Goal: Information Seeking & Learning: Check status

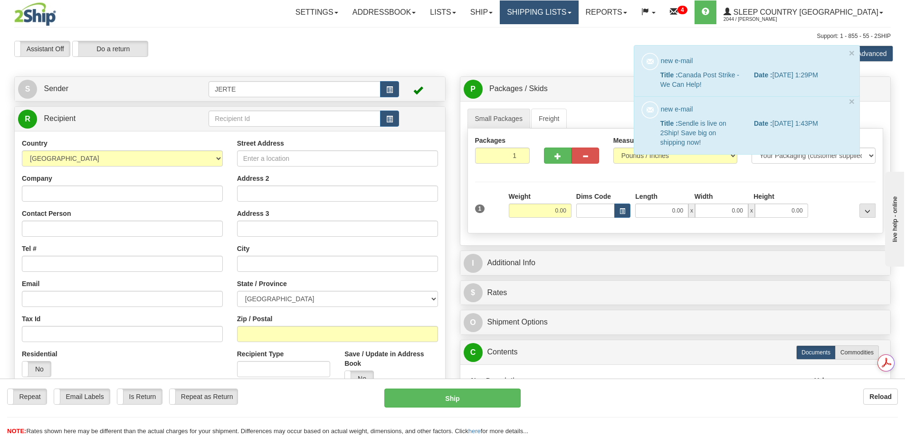
click at [578, 12] on link "Shipping lists" at bounding box center [539, 12] width 78 height 24
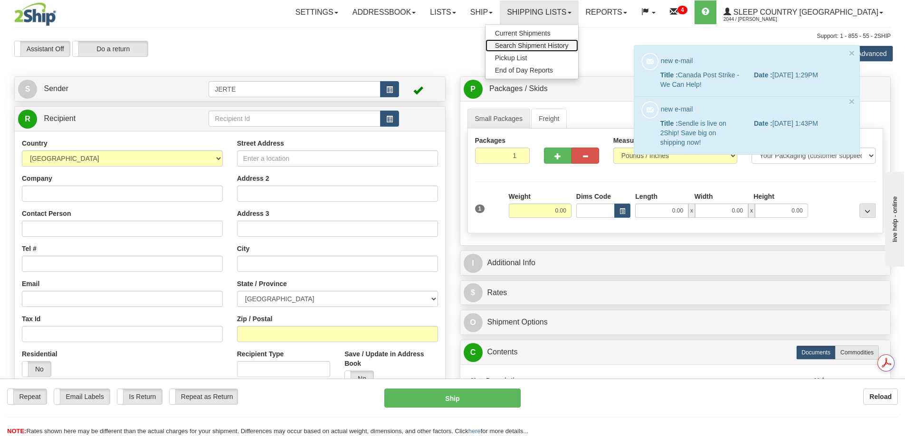
click at [568, 49] on span "Search Shipment History" at bounding box center [532, 46] width 74 height 8
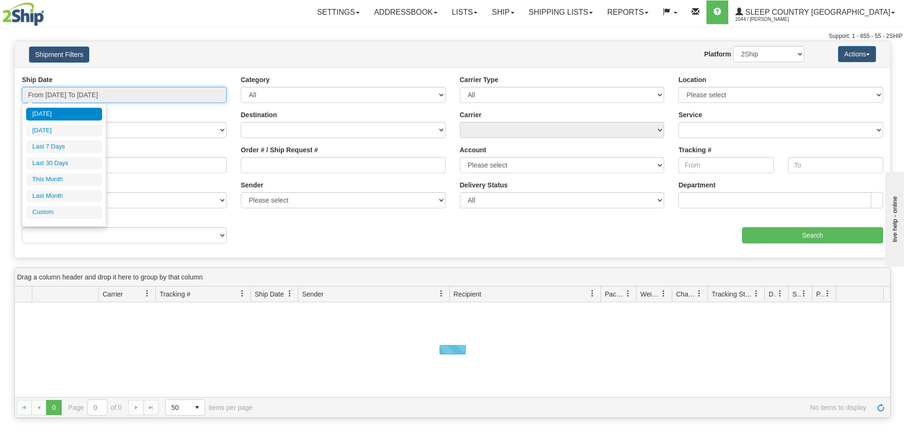
click at [59, 89] on input "From 10/01/2025 To 10/02/2025" at bounding box center [124, 95] width 205 height 16
drag, startPoint x: 57, startPoint y: 165, endPoint x: 59, endPoint y: 160, distance: 5.3
click at [57, 164] on li "Last 30 Days" at bounding box center [64, 163] width 76 height 13
type input "From 09/03/2025 To 10/02/2025"
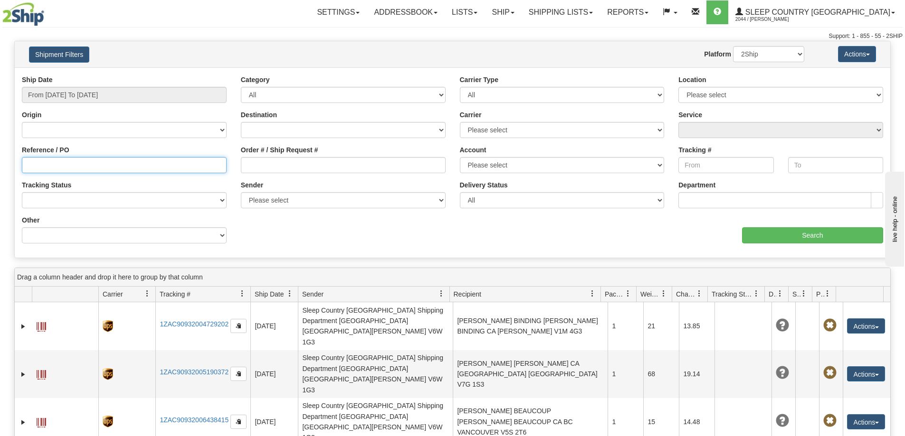
click at [35, 168] on input "Reference / PO" at bounding box center [124, 165] width 205 height 16
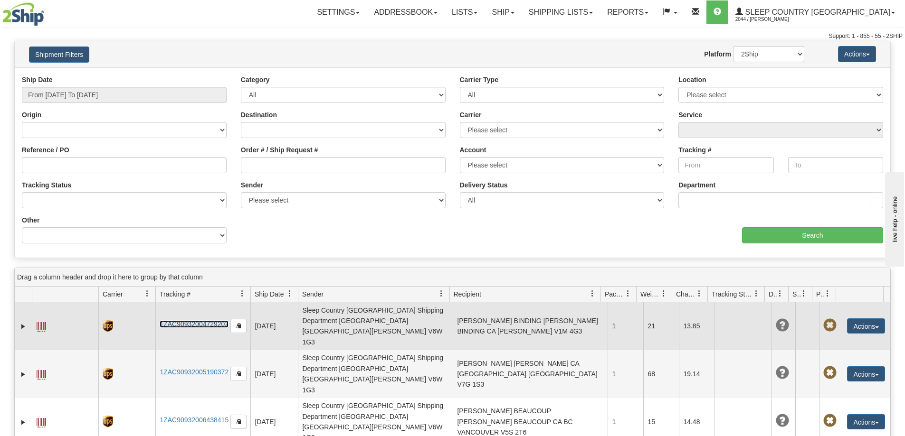
click at [197, 321] on link "1ZAC90932004729202" at bounding box center [194, 325] width 69 height 8
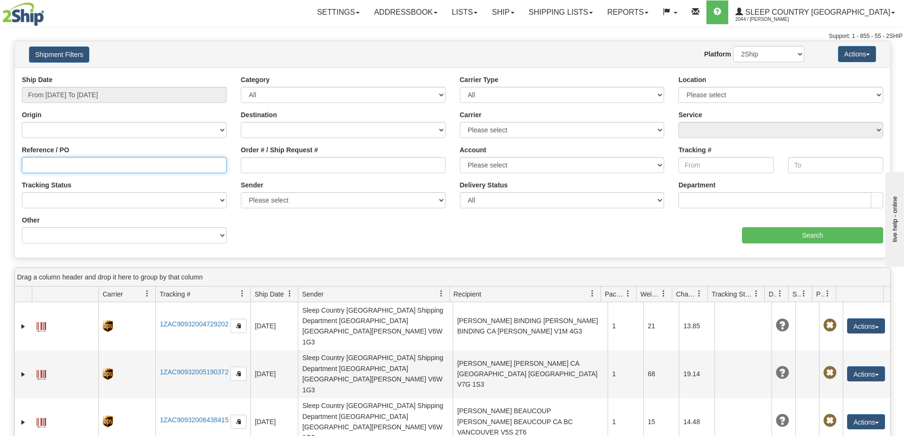
click at [50, 169] on input "Reference / PO" at bounding box center [124, 165] width 205 height 16
type input "9000I"
drag, startPoint x: 8, startPoint y: 148, endPoint x: 0, endPoint y: 141, distance: 10.1
click at [0, 141] on div "Please wait... × Confirm Delete Delete Cancel × Confirm Delete Yes No Cancel × …" at bounding box center [452, 330] width 905 height 578
click at [263, 154] on label "Order # / Ship Request #" at bounding box center [279, 149] width 77 height 9
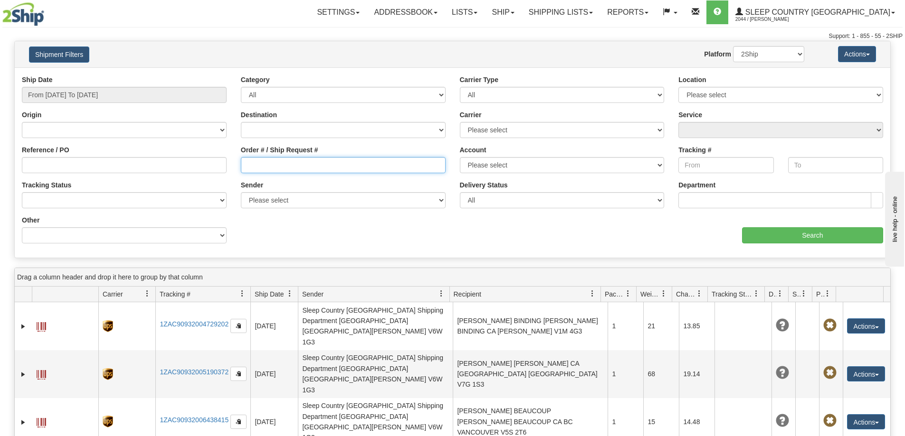
click at [263, 157] on input "Order # / Ship Request #" at bounding box center [343, 165] width 205 height 16
click at [261, 167] on input "Order # / Ship Request #" at bounding box center [343, 165] width 205 height 16
type input "9000i113046"
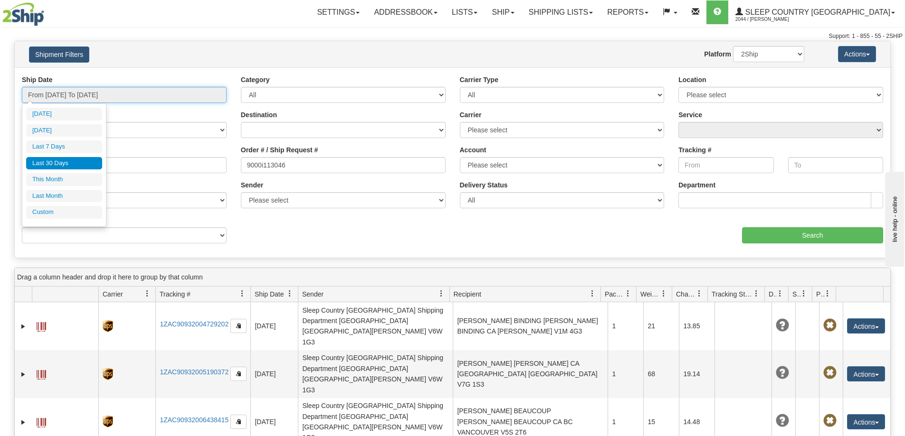
click at [107, 96] on input "From 09/03/2025 To 10/02/2025" at bounding box center [124, 95] width 205 height 16
click at [67, 165] on li "Last 30 Days" at bounding box center [64, 163] width 76 height 13
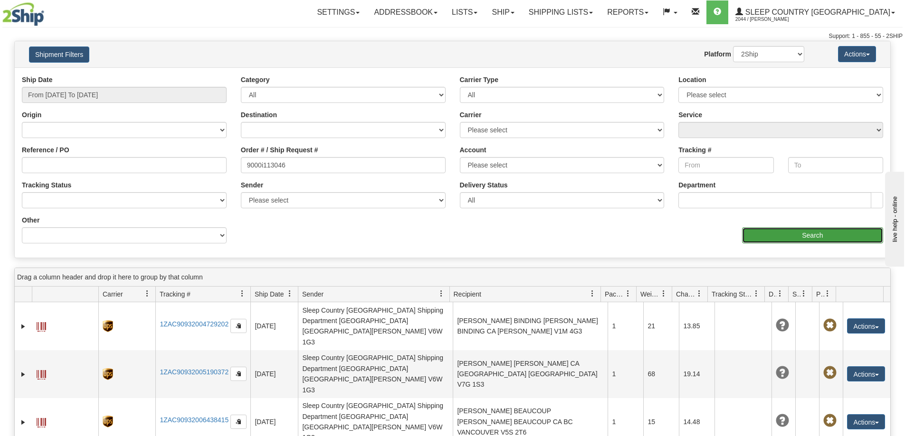
click at [788, 243] on input "Search" at bounding box center [812, 235] width 141 height 16
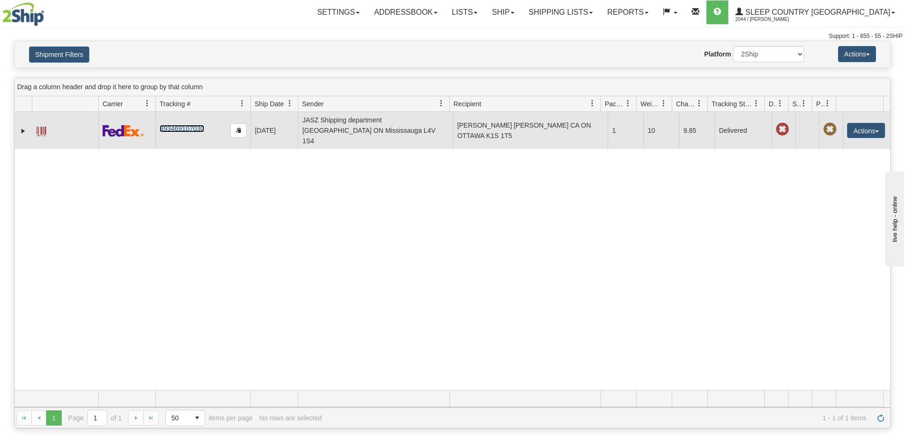
click at [177, 125] on link "393469107030" at bounding box center [182, 129] width 44 height 8
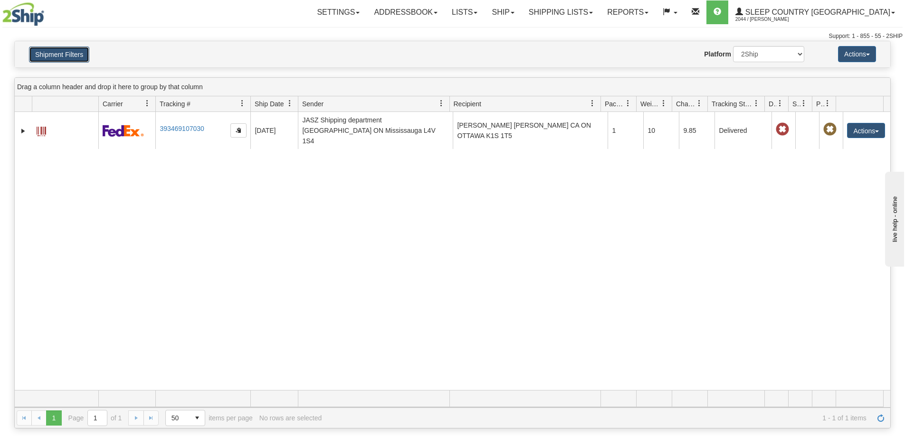
click at [59, 55] on button "Shipment Filters" at bounding box center [59, 55] width 60 height 16
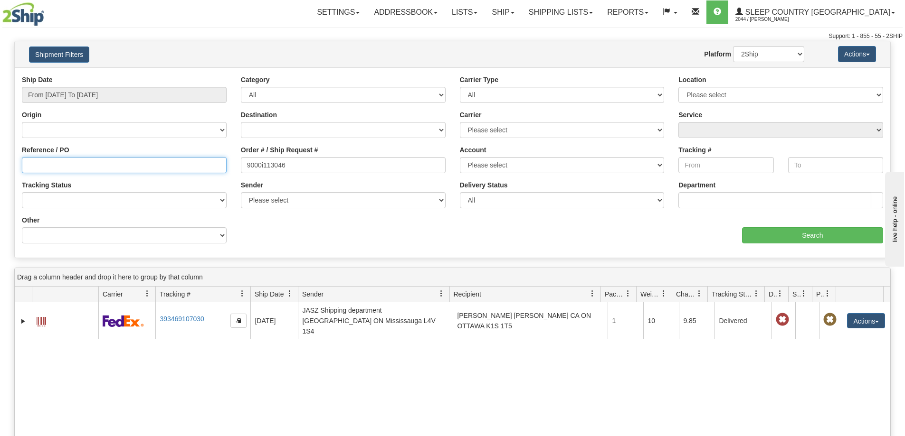
click at [34, 165] on input "Reference / PO" at bounding box center [124, 165] width 205 height 16
paste input "1054198"
type input "1054198"
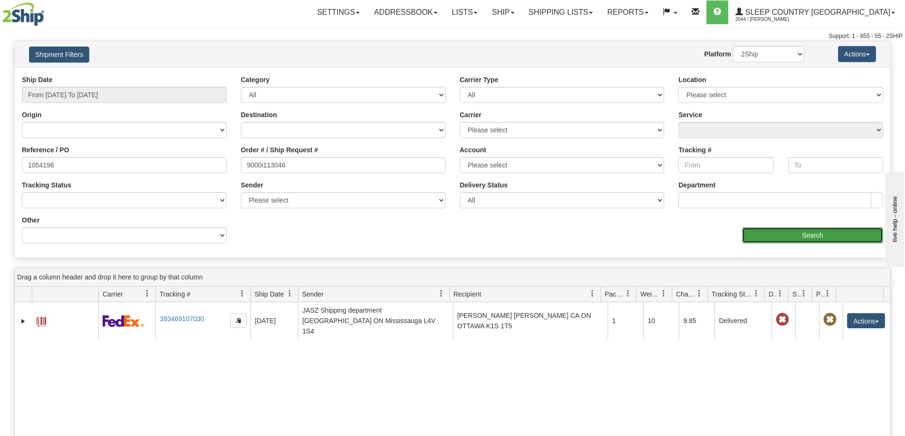
click at [813, 238] on input "Search" at bounding box center [812, 235] width 141 height 16
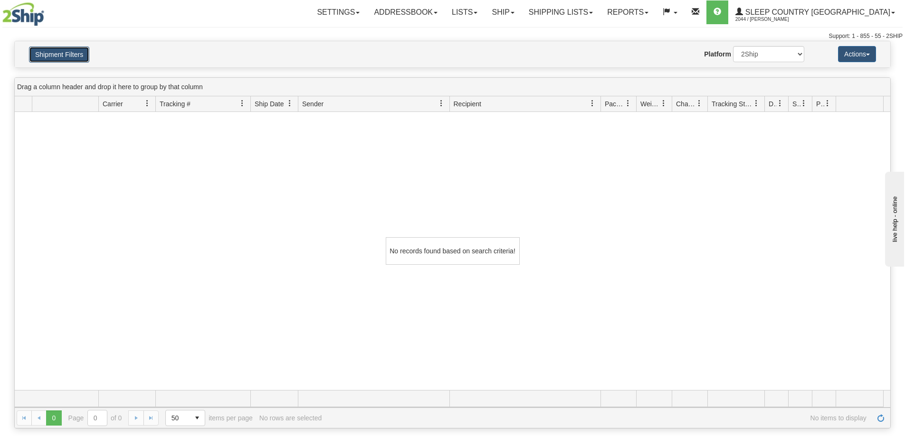
click at [66, 57] on button "Shipment Filters" at bounding box center [59, 55] width 60 height 16
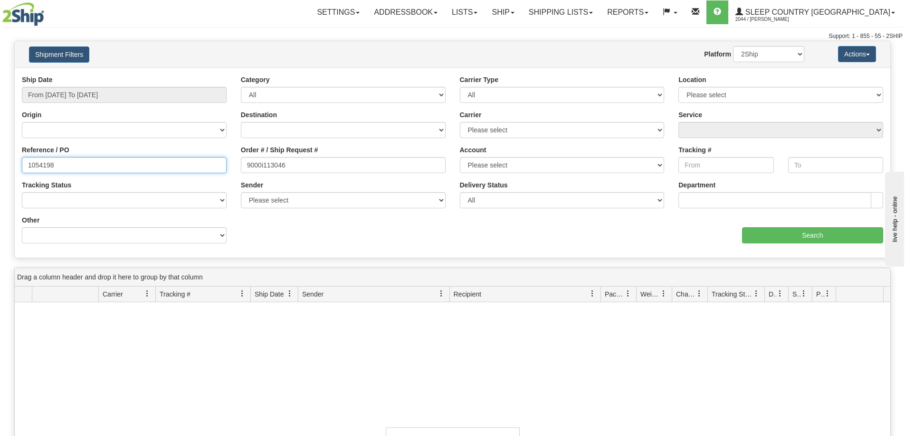
click at [28, 166] on input "1054198" at bounding box center [124, 165] width 205 height 16
drag, startPoint x: 69, startPoint y: 165, endPoint x: 0, endPoint y: 159, distance: 69.2
click at [0, 159] on div "Please wait... × Confirm Delete Delete Cancel × Confirm Delete Yes No Cancel × …" at bounding box center [452, 330] width 905 height 578
type input "105"
click at [59, 162] on input "105" at bounding box center [124, 165] width 205 height 16
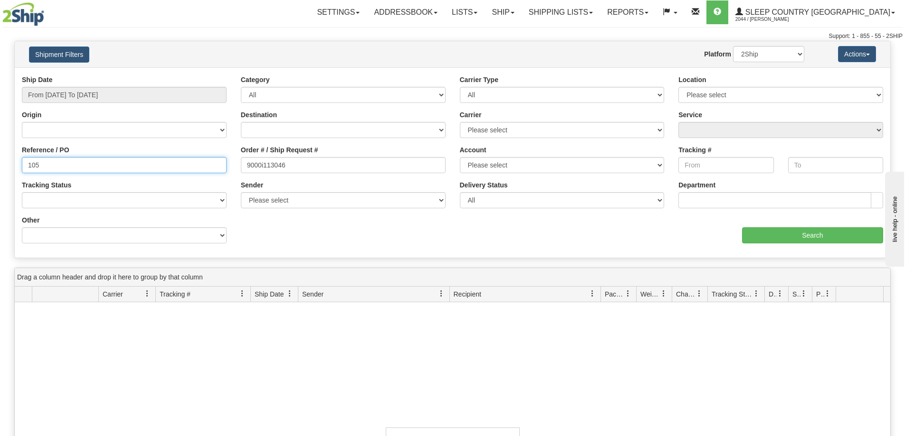
drag, startPoint x: 60, startPoint y: 166, endPoint x: 1, endPoint y: 162, distance: 59.5
click at [0, 162] on div "Please wait... × Confirm Delete Delete Cancel × Confirm Delete Yes No Cancel × …" at bounding box center [452, 330] width 905 height 578
type input "1054198"
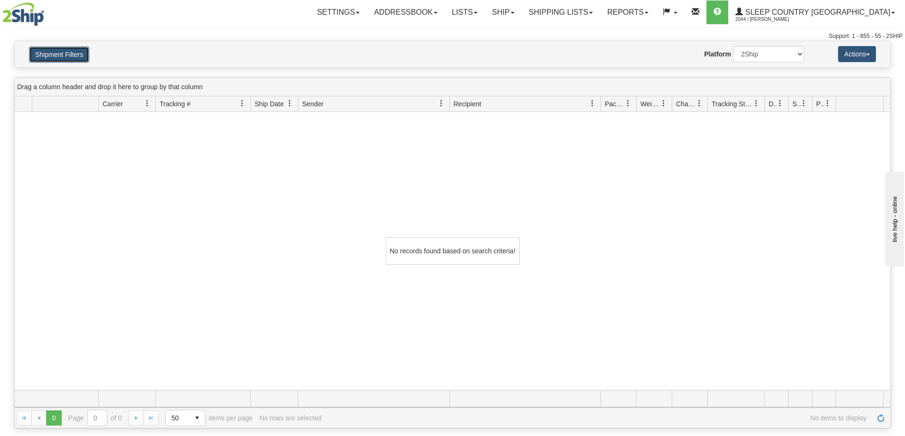
click at [53, 60] on button "Shipment Filters" at bounding box center [59, 55] width 60 height 16
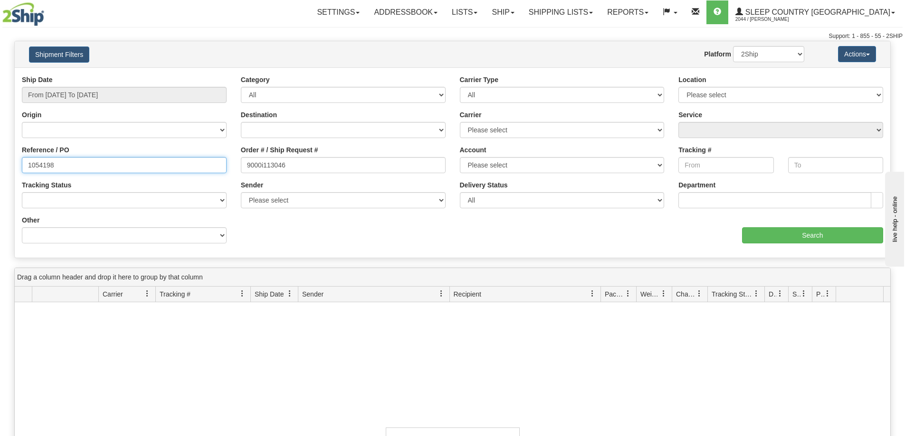
click at [59, 167] on input "1054198" at bounding box center [124, 165] width 205 height 16
drag, startPoint x: 59, startPoint y: 167, endPoint x: 0, endPoint y: 160, distance: 59.3
click at [0, 160] on div "Please wait... × Confirm Delete Delete Cancel × Confirm Delete Yes No Cancel × …" at bounding box center [452, 330] width 905 height 578
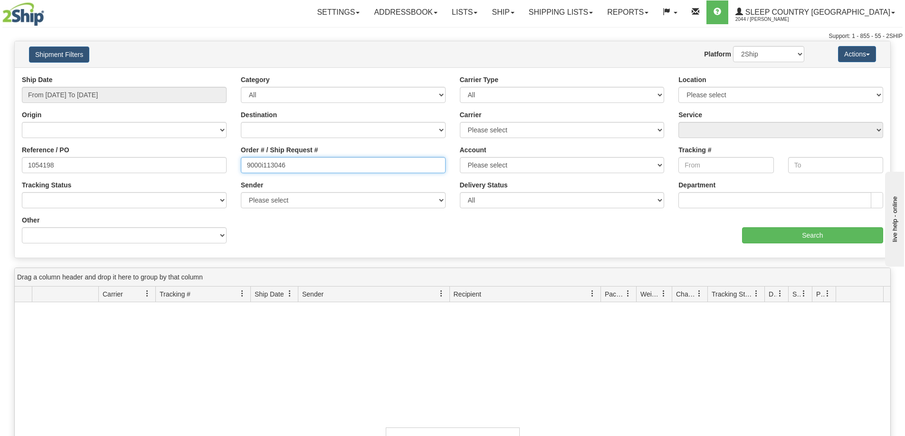
drag, startPoint x: 293, startPoint y: 160, endPoint x: 211, endPoint y: 153, distance: 82.9
click at [212, 75] on div "Reference / PO 1054198 Order # / Ship Request # 9000i113046 Account Please sele…" at bounding box center [452, 75] width 875 height 0
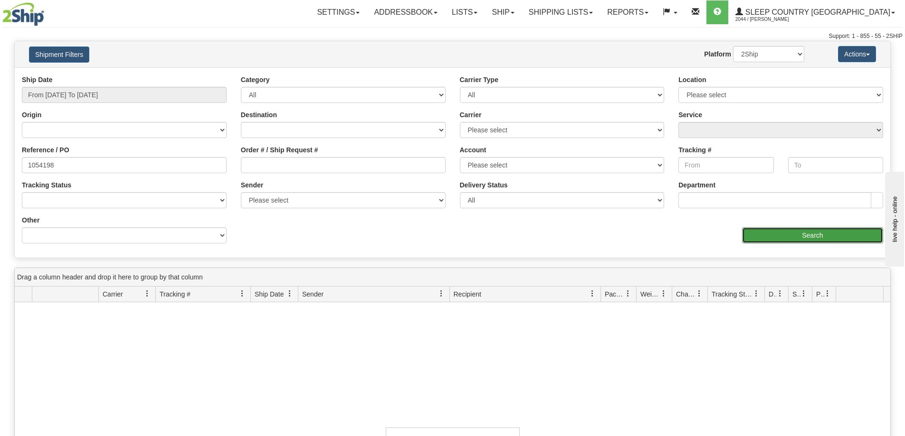
click at [814, 241] on input "Search" at bounding box center [812, 235] width 141 height 16
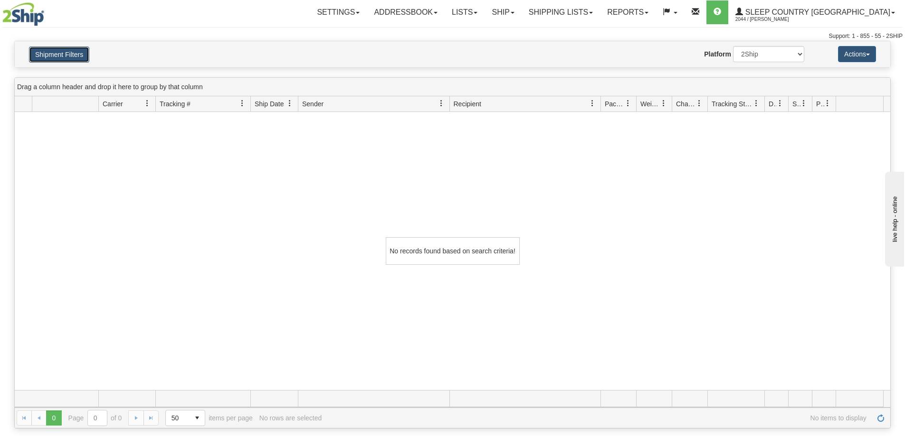
click at [61, 52] on button "Shipment Filters" at bounding box center [59, 55] width 60 height 16
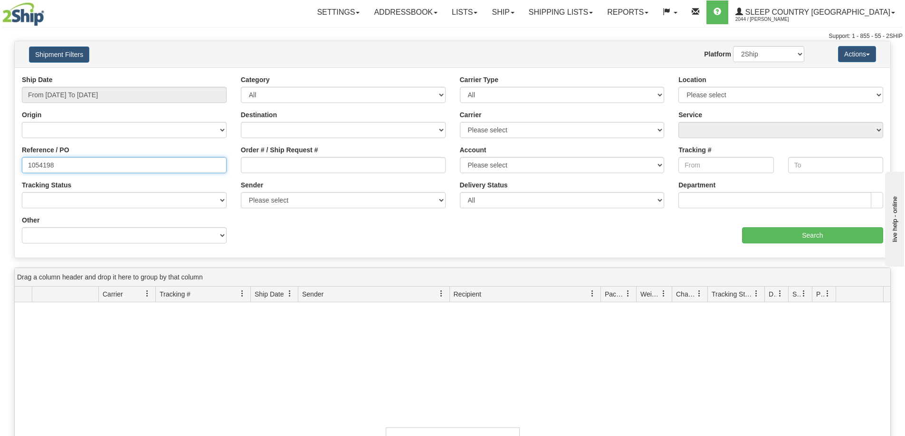
click at [56, 165] on input "1054198" at bounding box center [124, 165] width 205 height 16
click at [57, 167] on input "1054198" at bounding box center [124, 165] width 205 height 16
type input "1"
type input "1054198"
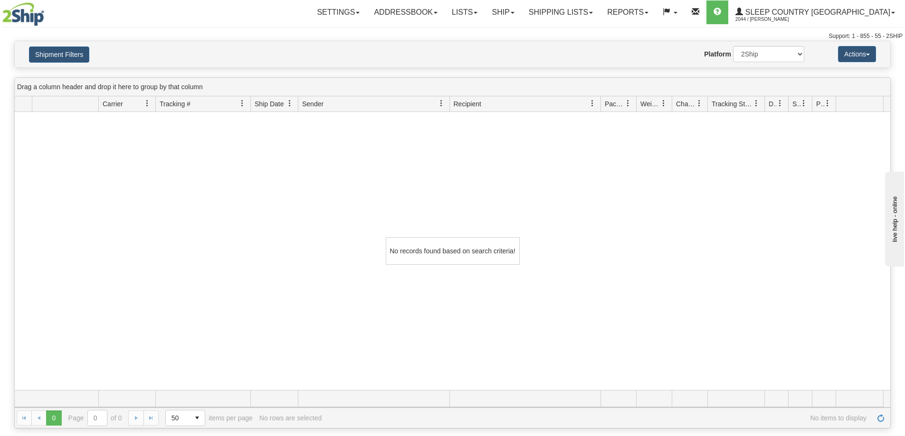
click at [58, 63] on div "Shipment Filters Website Agent Nothing selected Client User Platform 2Ship Impo…" at bounding box center [452, 54] width 875 height 26
click at [61, 55] on button "Shipment Filters" at bounding box center [59, 55] width 60 height 16
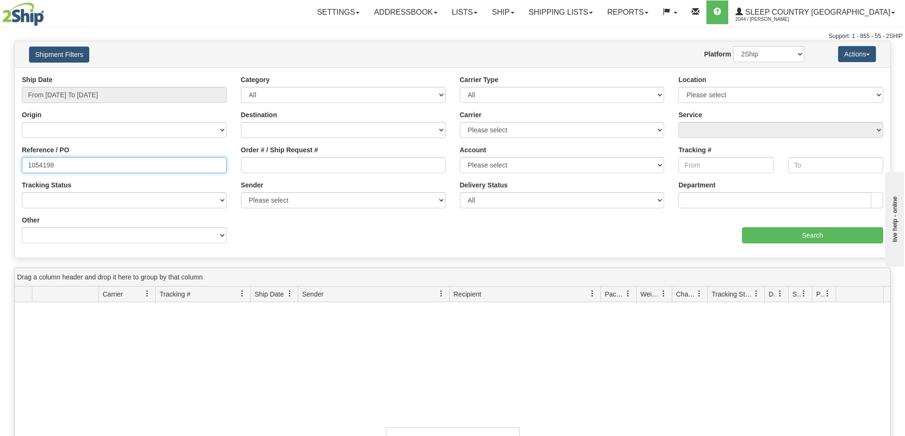
drag, startPoint x: 37, startPoint y: 160, endPoint x: 0, endPoint y: 148, distance: 38.3
click at [0, 148] on div "Please wait... × Confirm Delete Delete Cancel × Confirm Delete Yes No Cancel × …" at bounding box center [452, 330] width 905 height 578
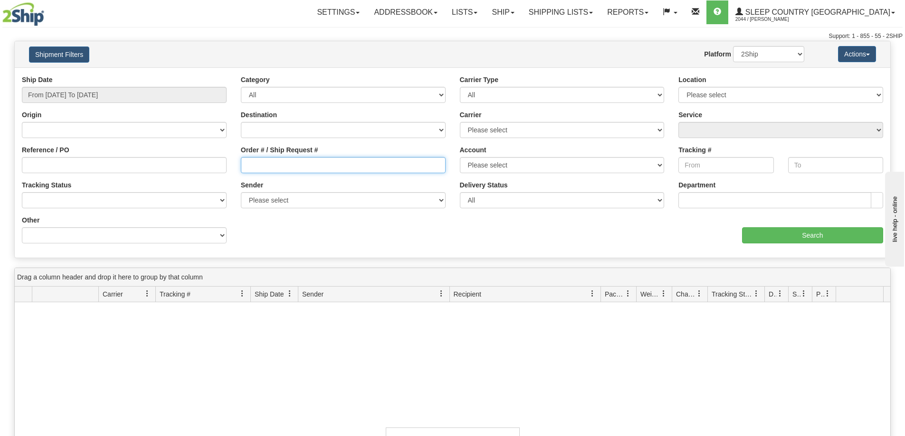
click at [294, 167] on input "Order # / Ship Request #" at bounding box center [343, 165] width 205 height 16
type input "1054198"
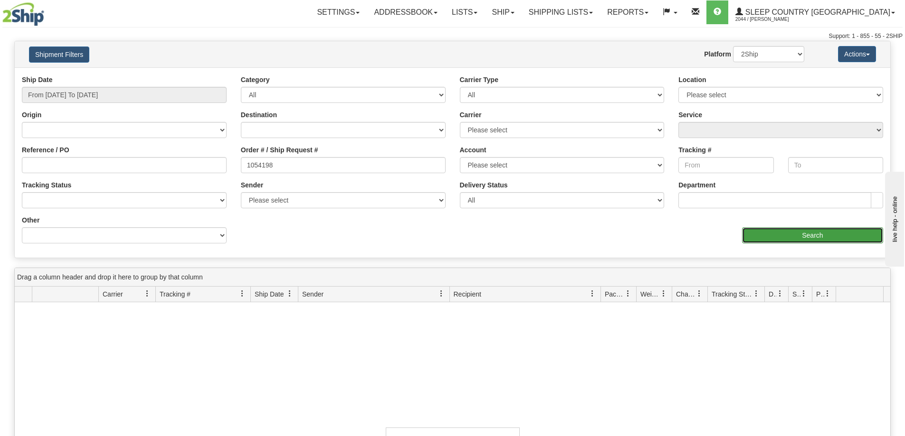
click at [818, 236] on input "Search" at bounding box center [812, 235] width 141 height 16
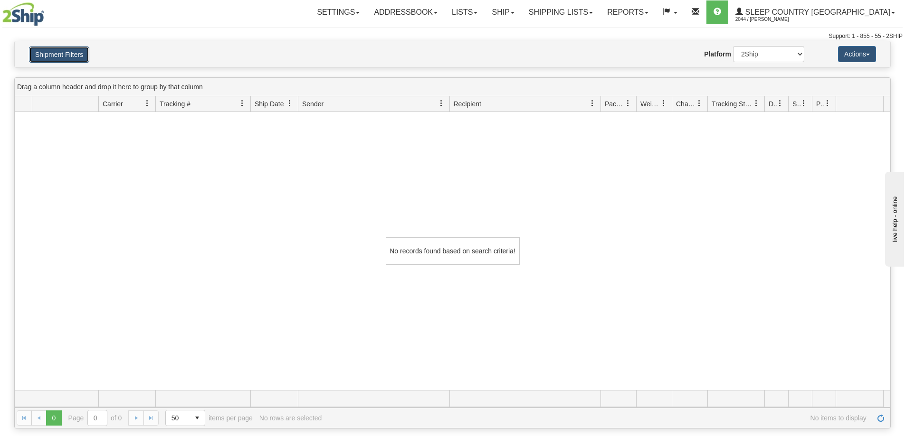
click at [65, 48] on button "Shipment Filters" at bounding box center [59, 55] width 60 height 16
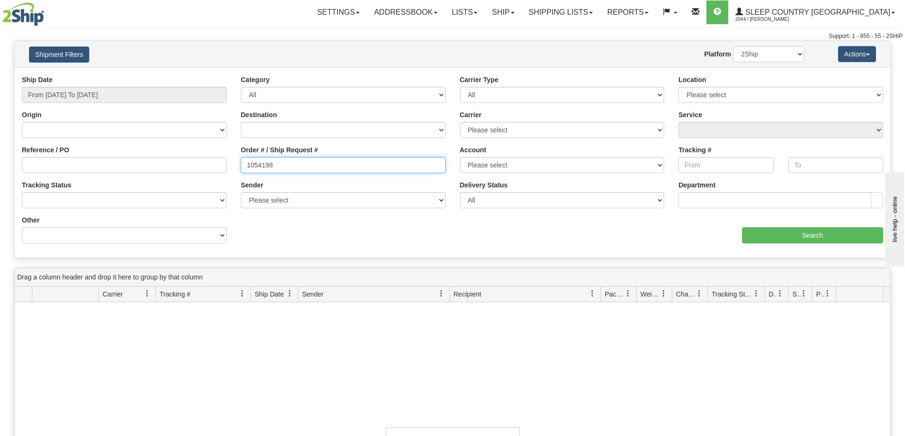
drag, startPoint x: 275, startPoint y: 163, endPoint x: 234, endPoint y: 162, distance: 40.9
click at [235, 162] on div "Order # / Ship Request # 1054198" at bounding box center [343, 162] width 219 height 35
click at [68, 59] on button "Shipment Filters" at bounding box center [59, 55] width 60 height 16
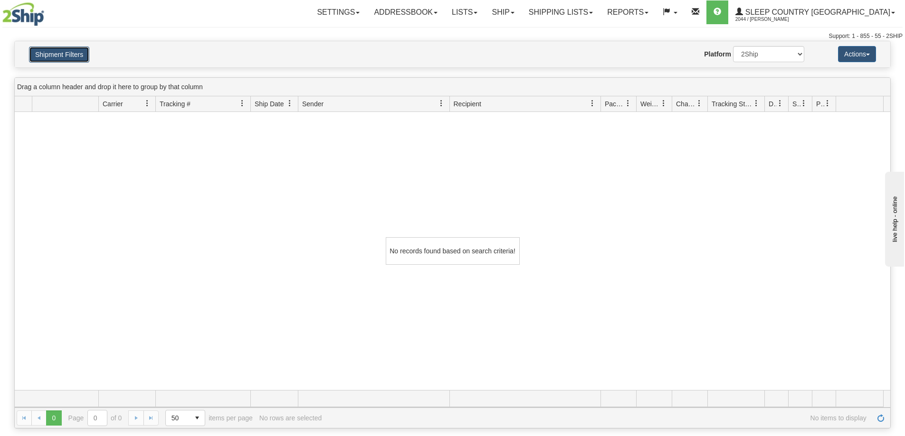
click at [68, 59] on button "Shipment Filters" at bounding box center [59, 55] width 60 height 16
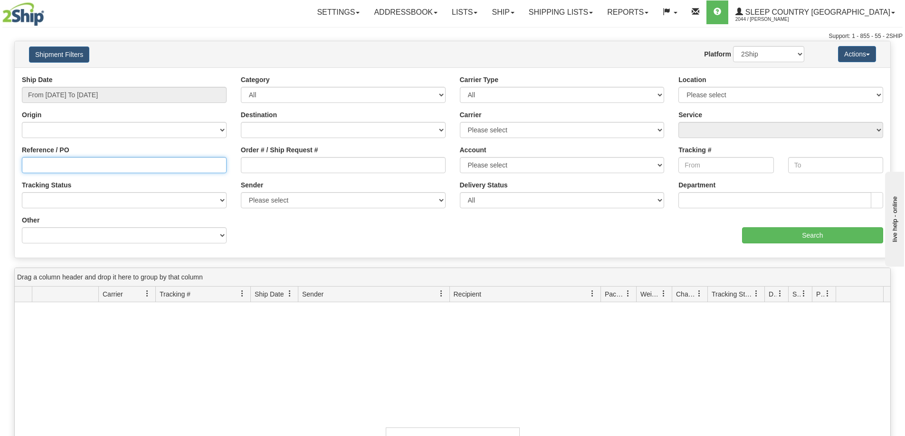
click at [61, 170] on input "Reference / PO" at bounding box center [124, 165] width 205 height 16
paste input "1060057"
click at [29, 165] on input "1060057" at bounding box center [124, 165] width 205 height 16
type input "1060057"
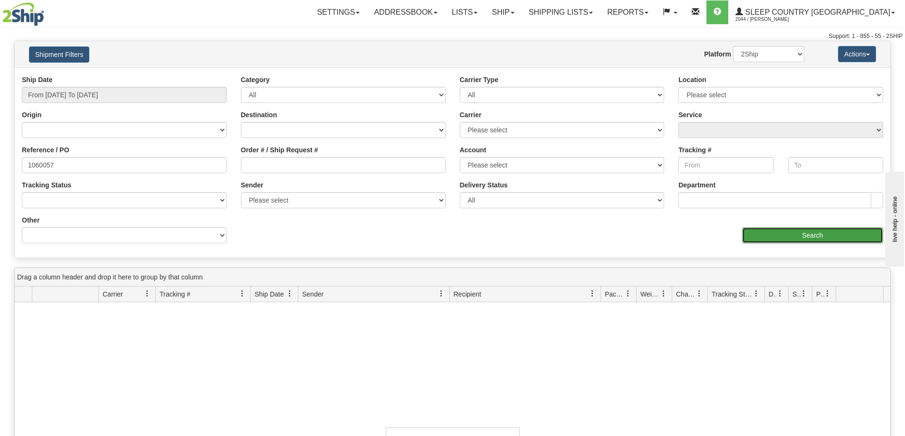
click at [788, 240] on input "Search" at bounding box center [812, 235] width 141 height 16
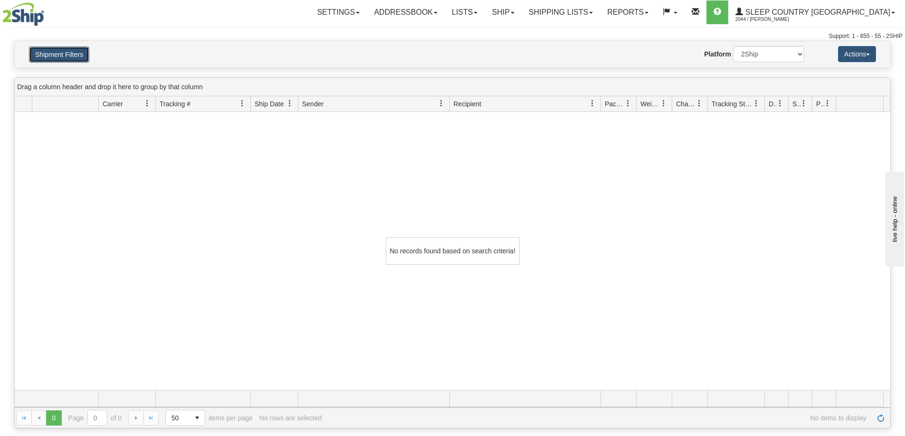
click at [48, 50] on button "Shipment Filters" at bounding box center [59, 55] width 60 height 16
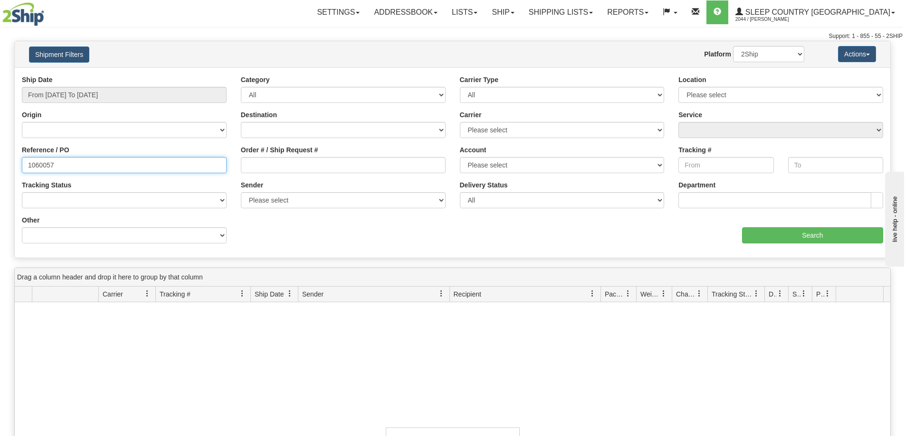
drag, startPoint x: 75, startPoint y: 165, endPoint x: 0, endPoint y: 155, distance: 75.3
click at [0, 156] on div "Please wait... × Confirm Delete Delete Cancel × Confirm Delete Yes No Cancel × …" at bounding box center [452, 330] width 905 height 578
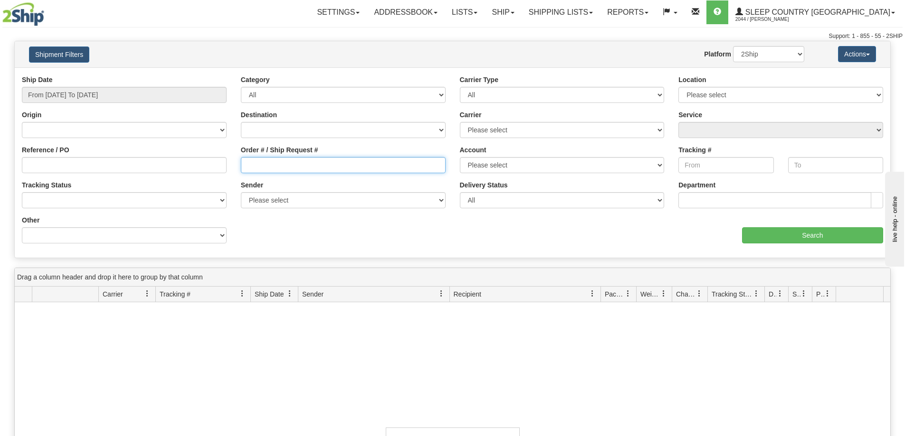
click at [261, 164] on input "Order # / Ship Request #" at bounding box center [343, 165] width 205 height 16
paste input "1060057"
click at [247, 166] on input "1060057" at bounding box center [343, 165] width 205 height 16
type input "1060057"
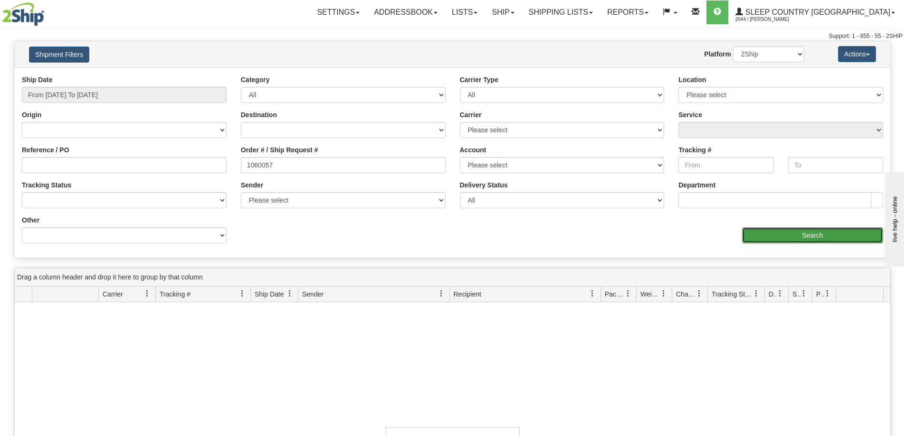
click at [831, 236] on input "Search" at bounding box center [812, 235] width 141 height 16
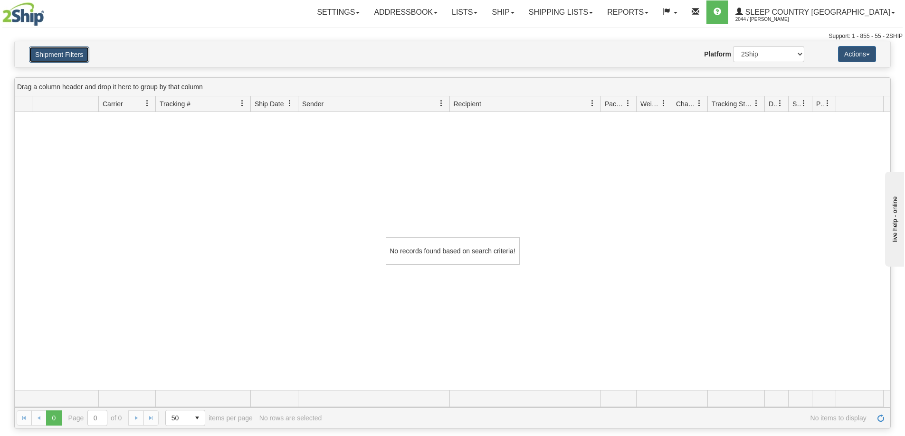
click at [35, 56] on button "Shipment Filters" at bounding box center [59, 55] width 60 height 16
